Goal: Check status: Check status

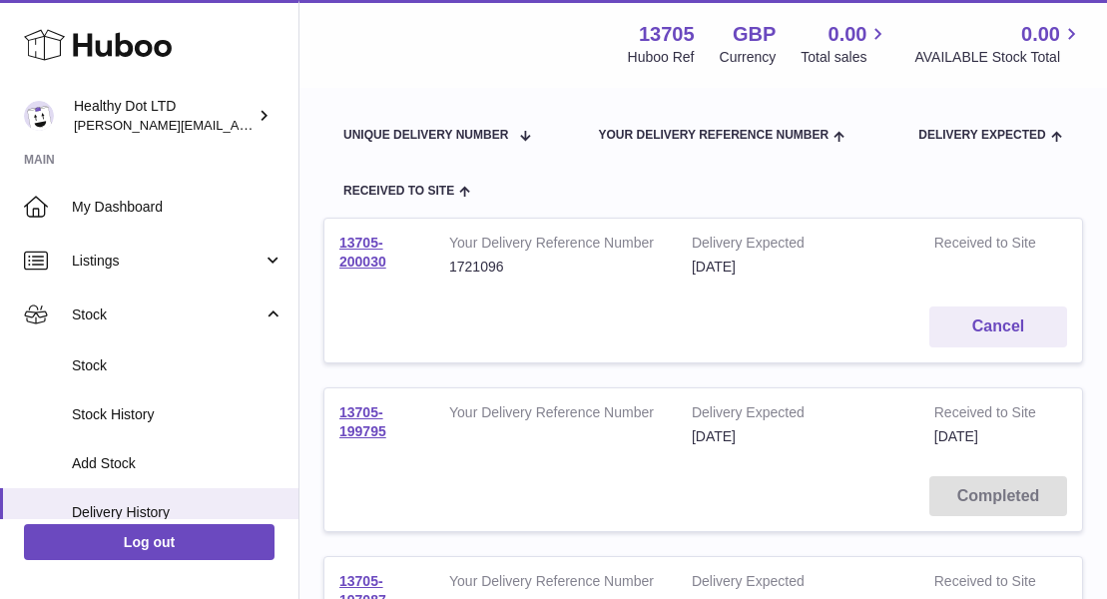
scroll to position [477, 0]
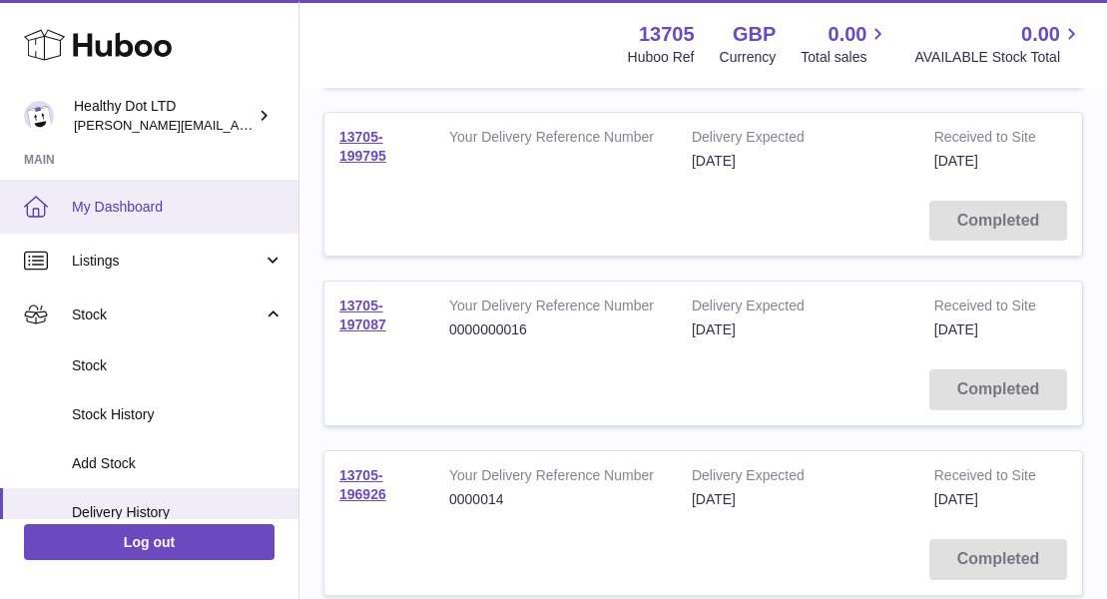
click at [129, 209] on span "My Dashboard" at bounding box center [178, 207] width 212 height 19
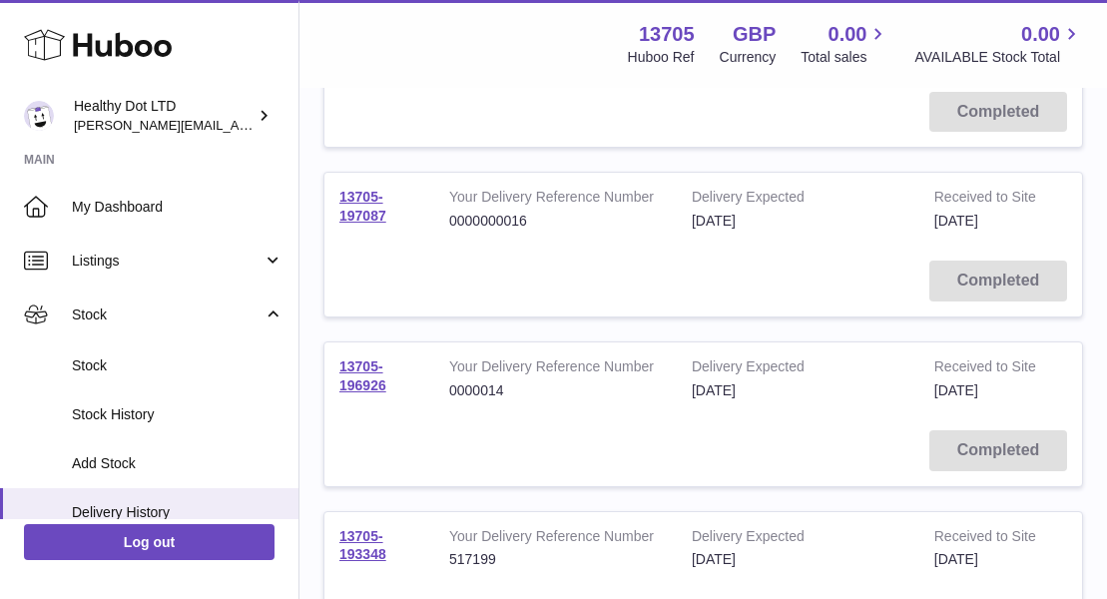
scroll to position [0, 0]
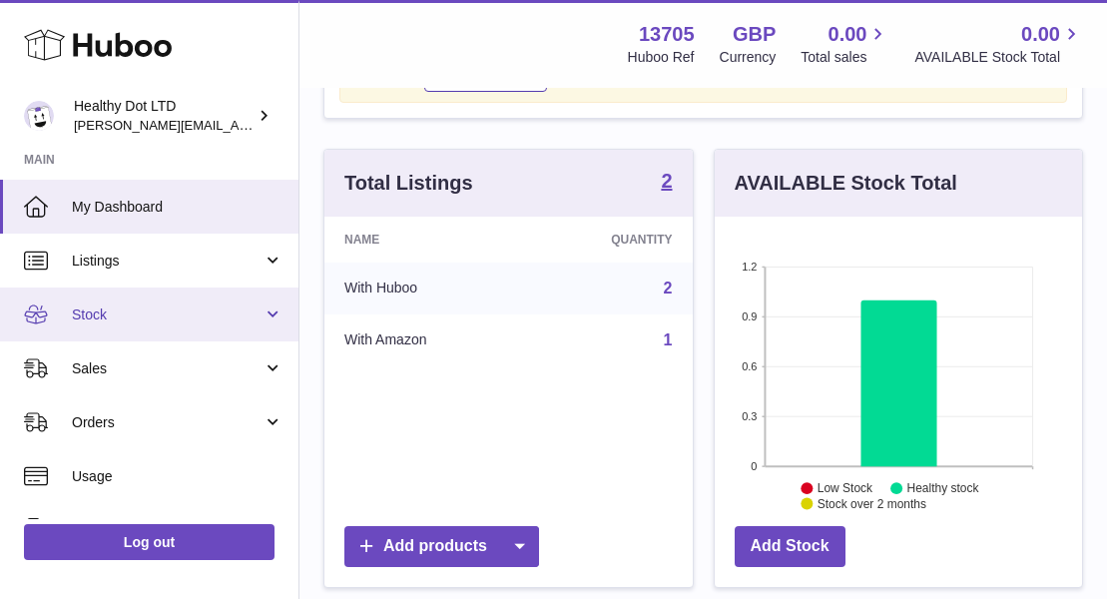
scroll to position [148, 0]
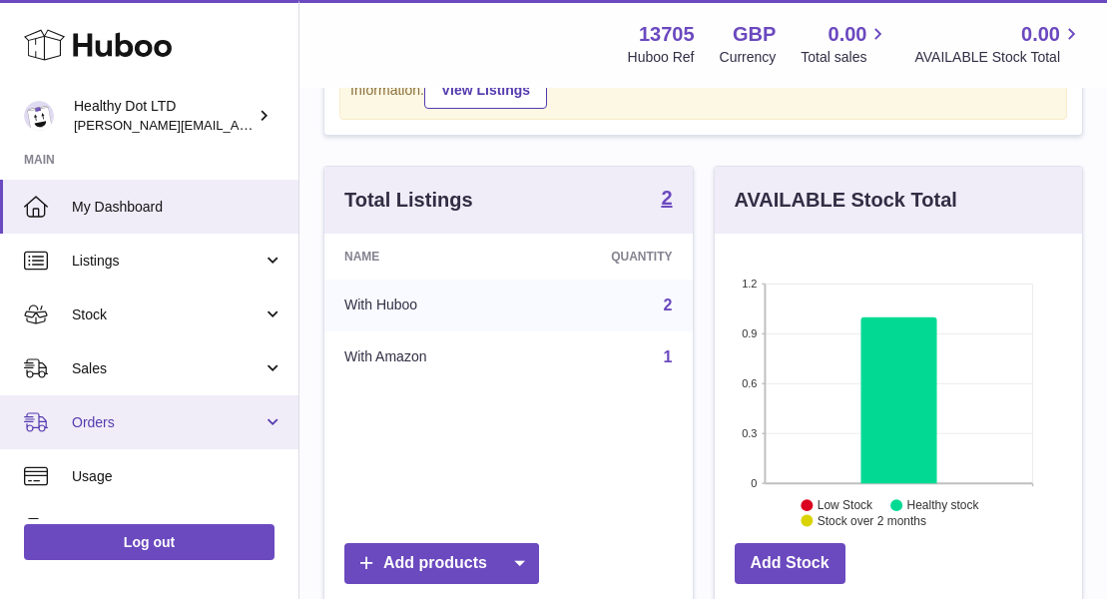
click at [210, 438] on link "Orders" at bounding box center [149, 422] width 298 height 54
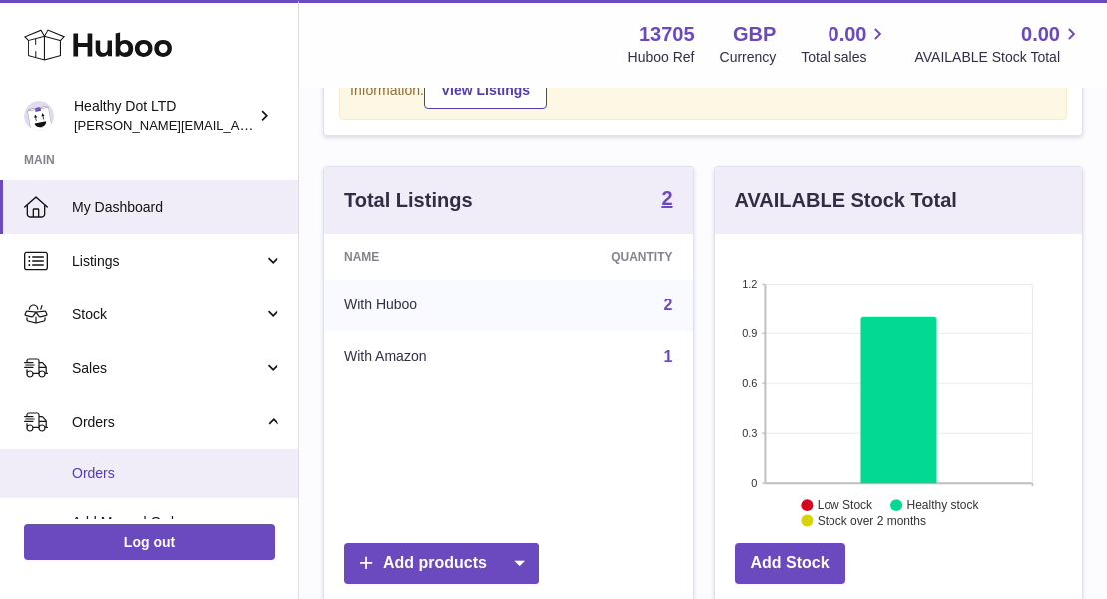
click at [162, 464] on span "Orders" at bounding box center [178, 473] width 212 height 19
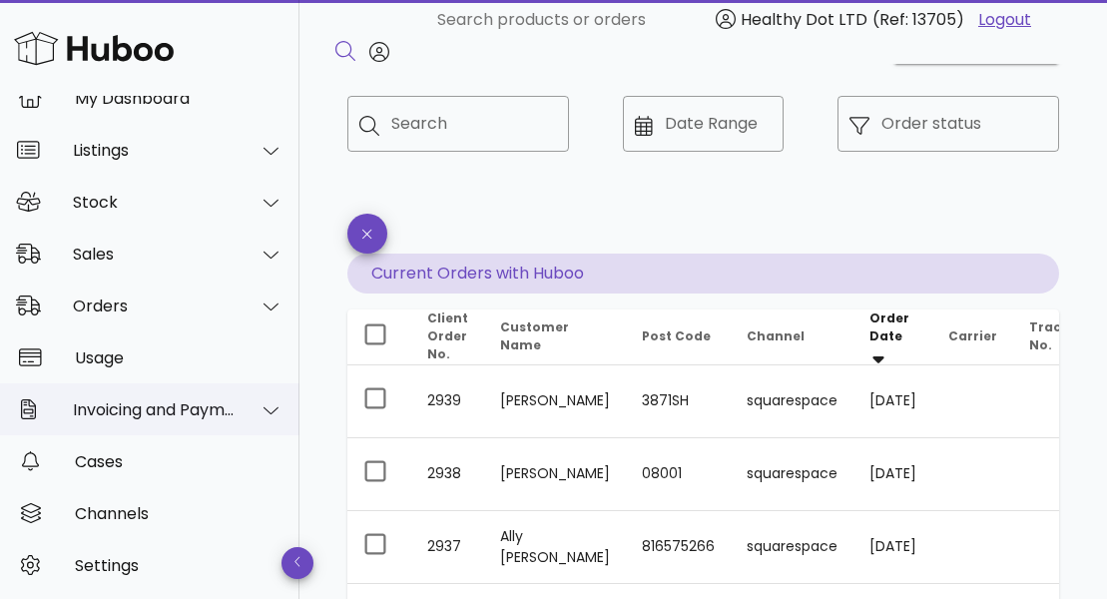
scroll to position [132, 0]
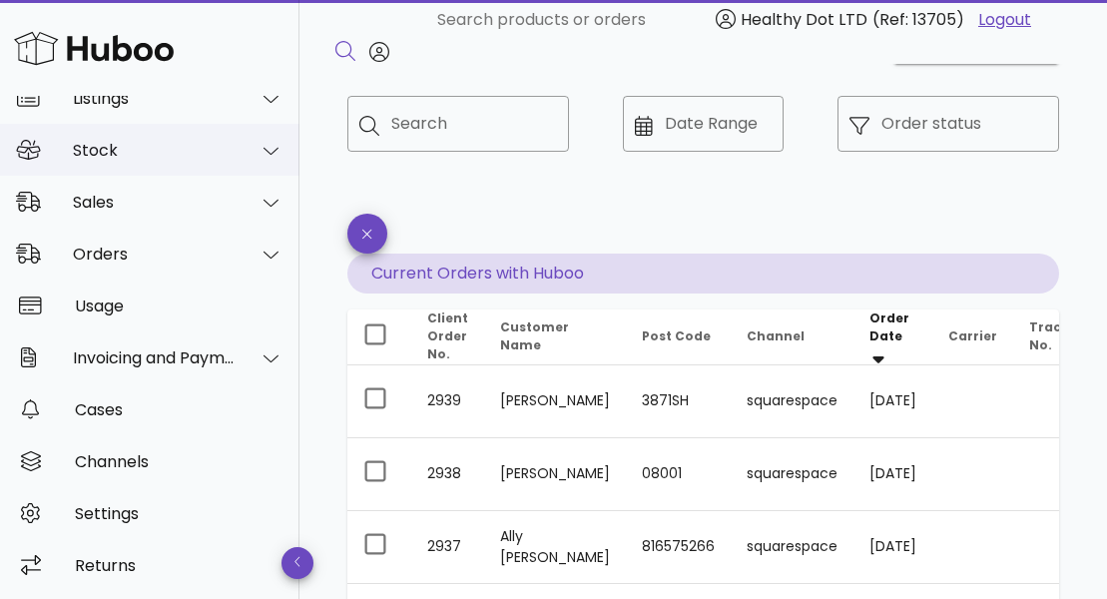
click at [219, 153] on div "Stock" at bounding box center [154, 150] width 163 height 19
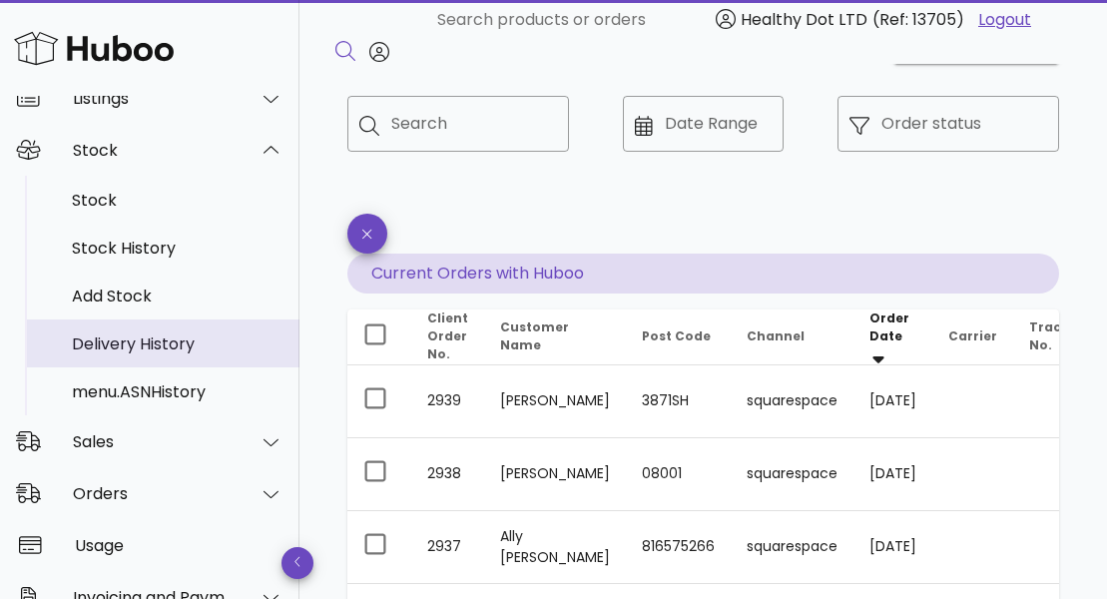
click at [171, 349] on div "Delivery History" at bounding box center [178, 343] width 212 height 19
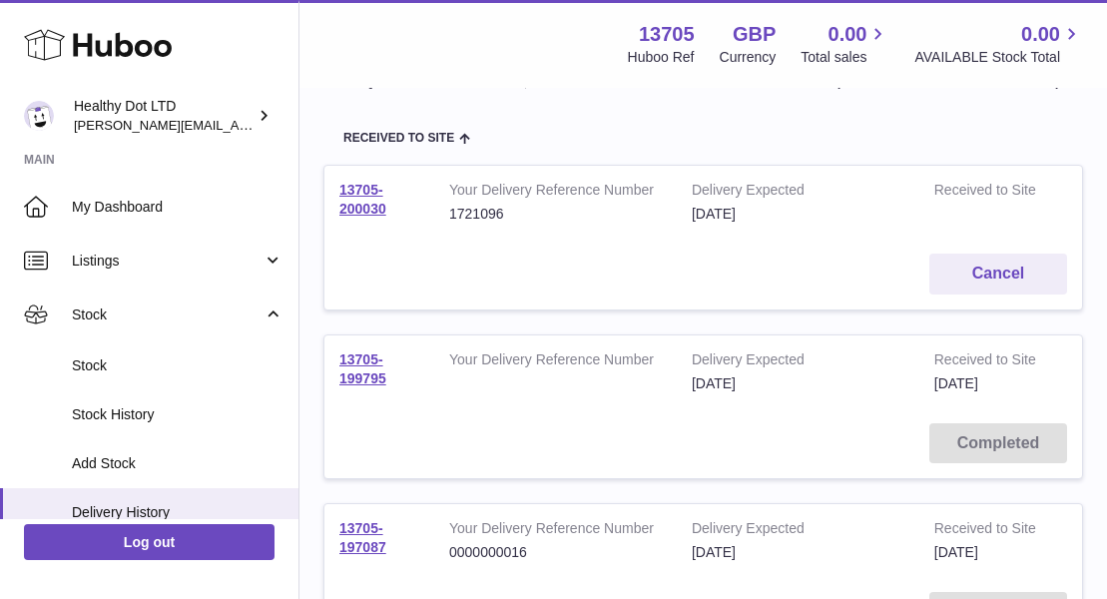
scroll to position [160, 0]
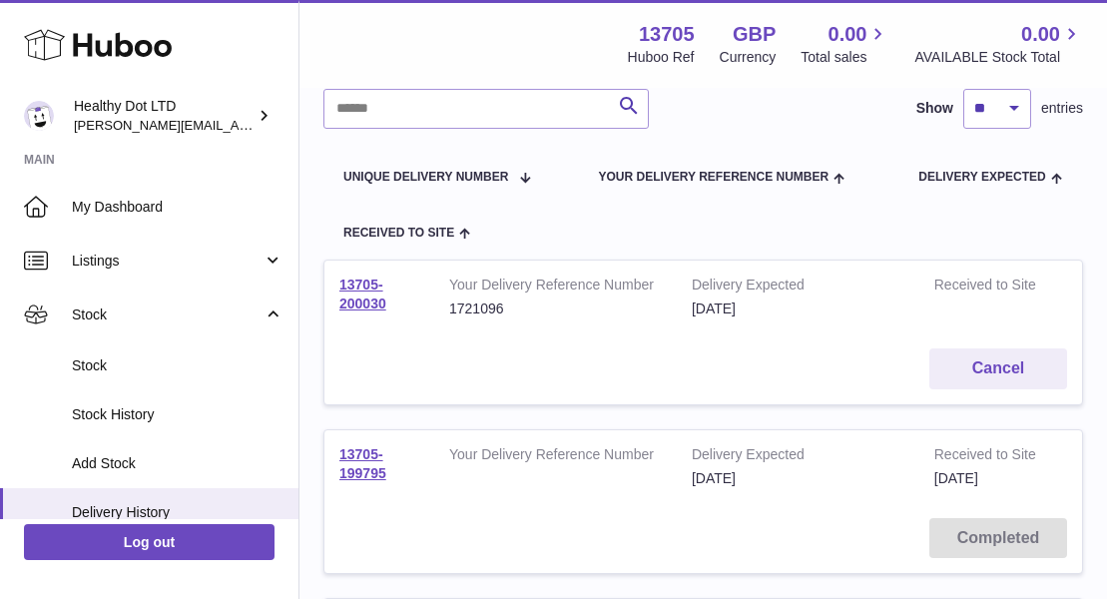
click at [647, 296] on strong "Your Delivery Reference Number" at bounding box center [555, 287] width 213 height 24
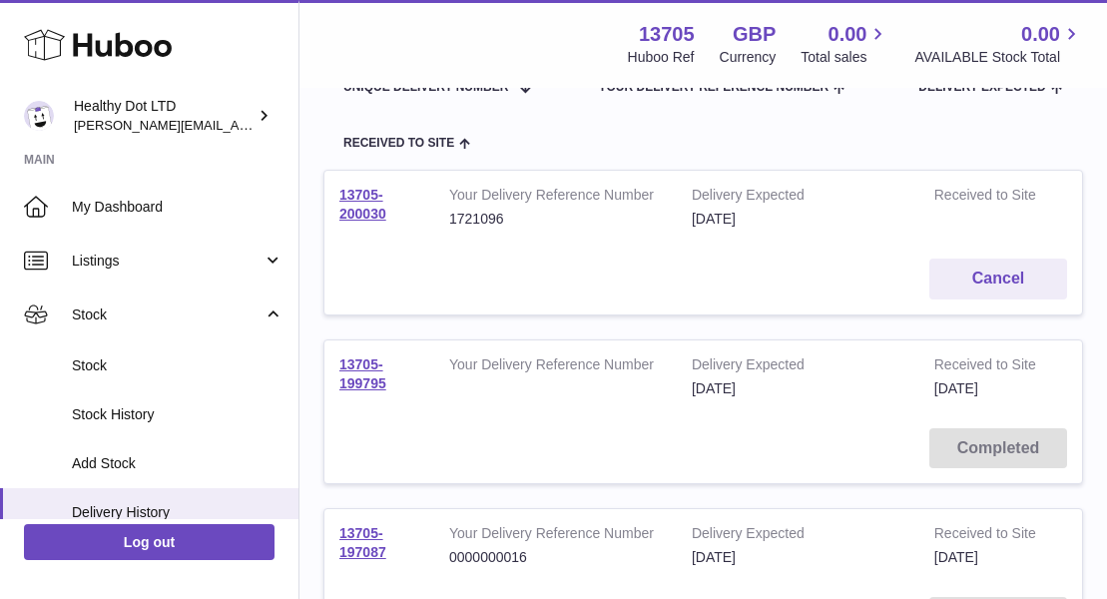
scroll to position [238, 0]
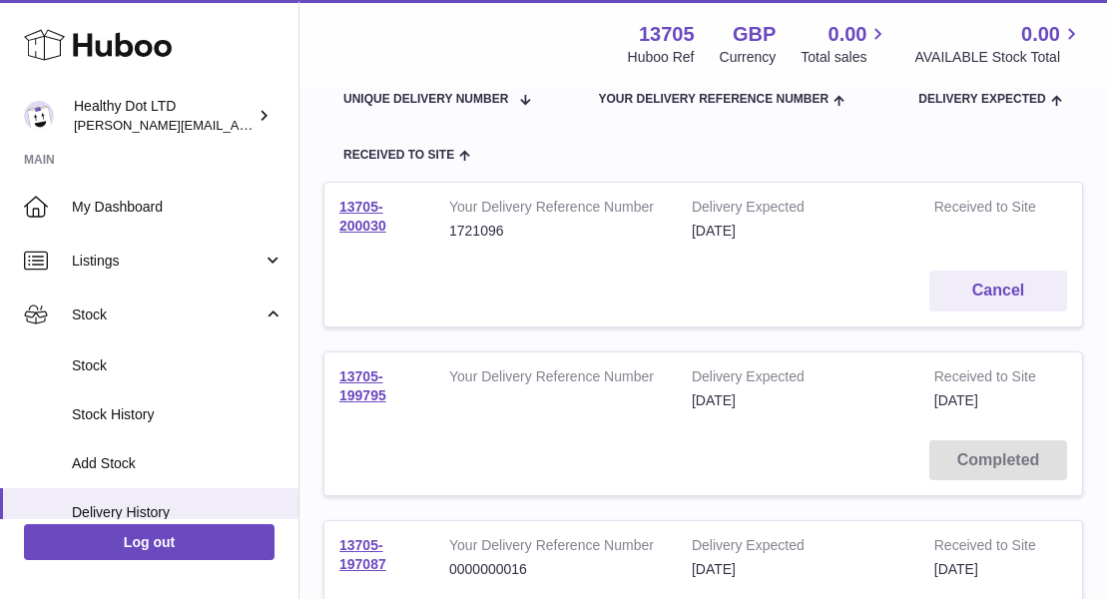
click at [519, 246] on td "Your Delivery Reference Number 1721096" at bounding box center [555, 219] width 242 height 73
click at [363, 210] on link "13705-200030" at bounding box center [362, 216] width 47 height 35
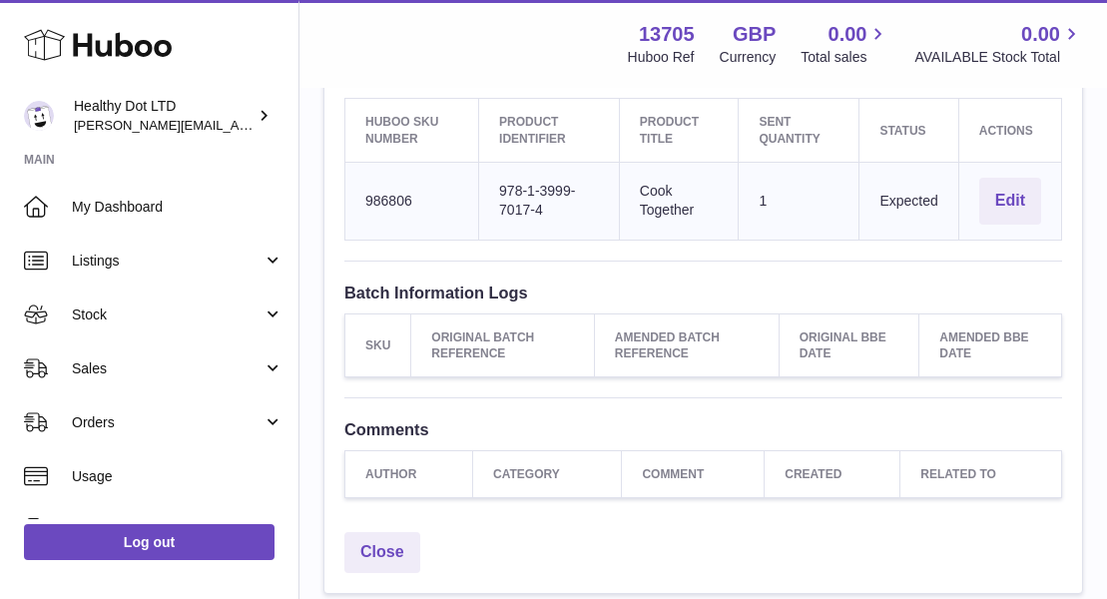
scroll to position [737, 0]
click at [770, 193] on td "Sent Quantity 1" at bounding box center [798, 203] width 121 height 78
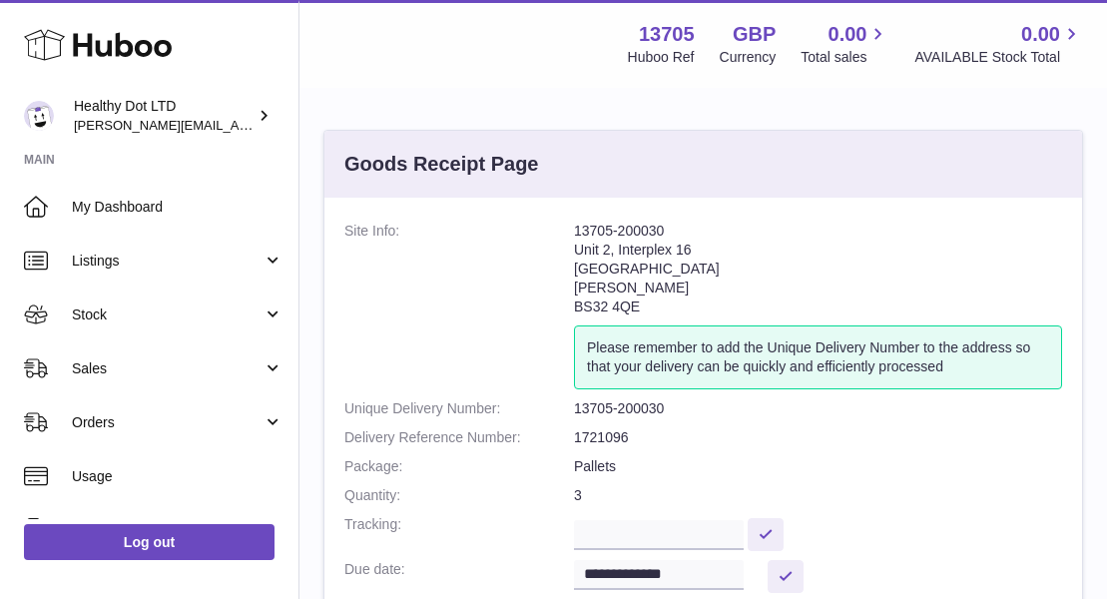
scroll to position [891, 0]
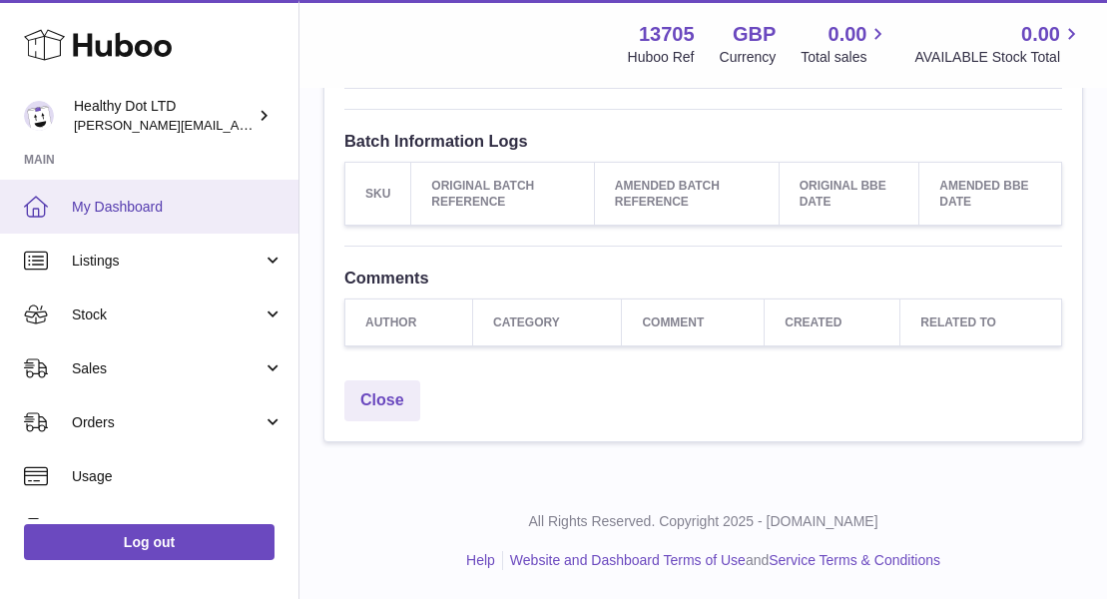
click at [128, 207] on span "My Dashboard" at bounding box center [178, 207] width 212 height 19
